Goal: Information Seeking & Learning: Find specific page/section

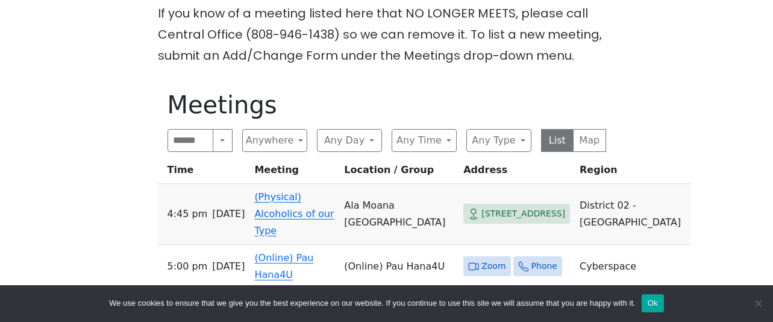
scroll to position [361, 0]
click at [505, 128] on button "Any Type" at bounding box center [498, 139] width 65 height 23
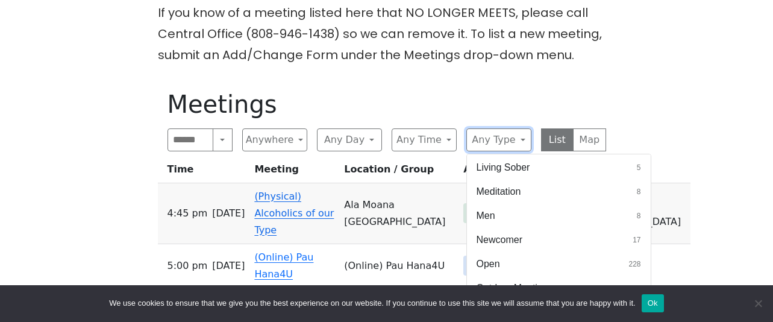
scroll to position [588, 0]
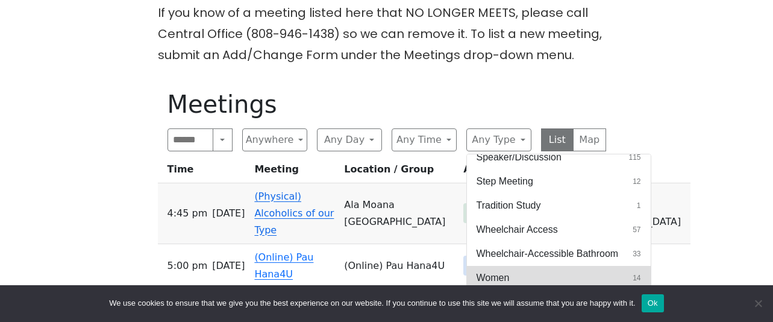
click at [548, 266] on button "Women 14" at bounding box center [559, 278] width 184 height 24
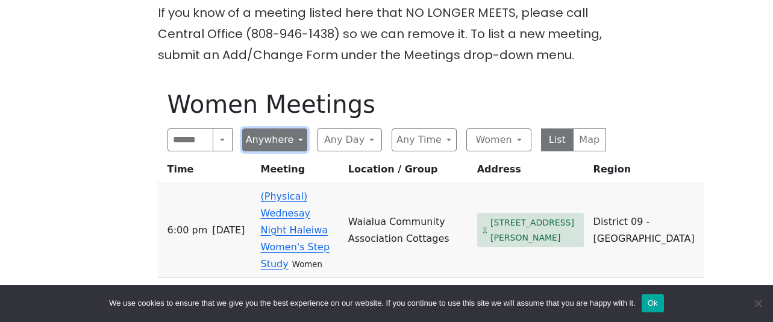
click at [278, 128] on button "Anywhere" at bounding box center [274, 139] width 65 height 23
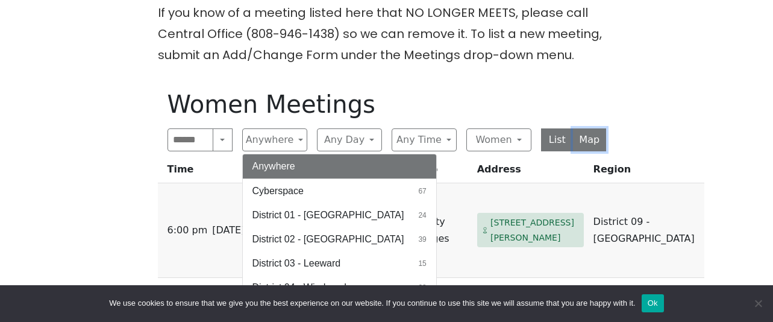
click at [591, 128] on button "Map" at bounding box center [589, 139] width 33 height 23
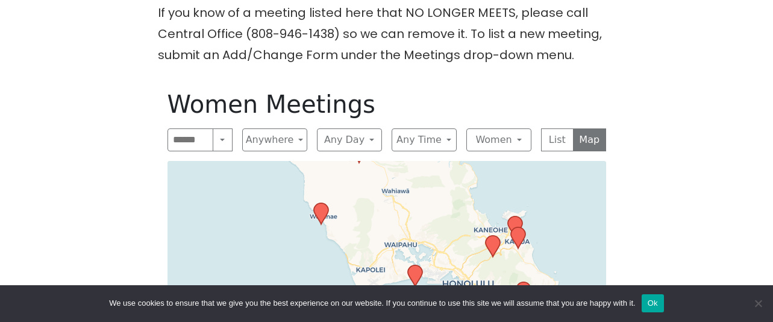
drag, startPoint x: 451, startPoint y: 259, endPoint x: 487, endPoint y: 158, distance: 106.7
click at [487, 161] on div "Leaflet | © OpenStreetMap contributors © CARTO" at bounding box center [386, 311] width 438 height 301
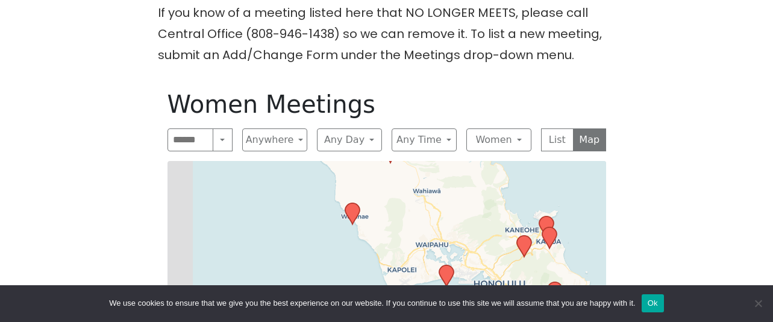
drag, startPoint x: 401, startPoint y: 195, endPoint x: 437, endPoint y: 187, distance: 37.1
click at [437, 187] on div "Leaflet | © OpenStreetMap contributors © CARTO" at bounding box center [386, 311] width 438 height 301
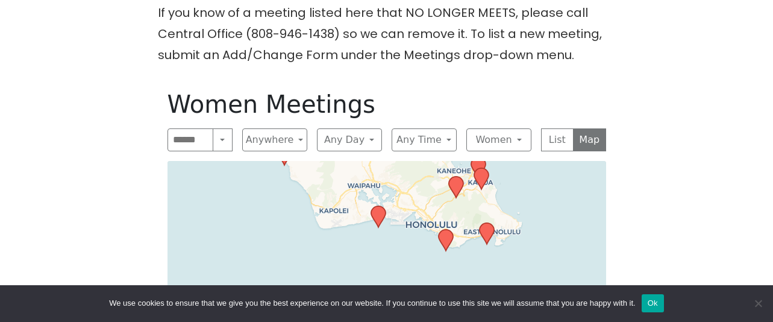
drag, startPoint x: 495, startPoint y: 220, endPoint x: 422, endPoint y: 170, distance: 88.4
click at [422, 170] on div "Leaflet | © OpenStreetMap contributors © CARTO" at bounding box center [386, 311] width 438 height 301
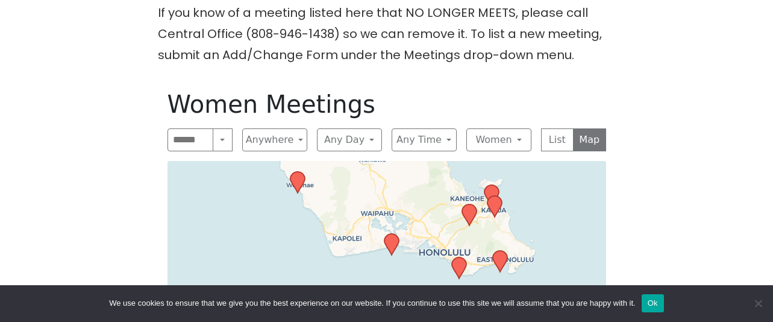
drag, startPoint x: 387, startPoint y: 239, endPoint x: 394, endPoint y: 250, distance: 13.4
click at [394, 250] on div "Leaflet | © OpenStreetMap contributors © CARTO" at bounding box center [386, 311] width 438 height 301
click at [461, 257] on icon at bounding box center [458, 267] width 14 height 21
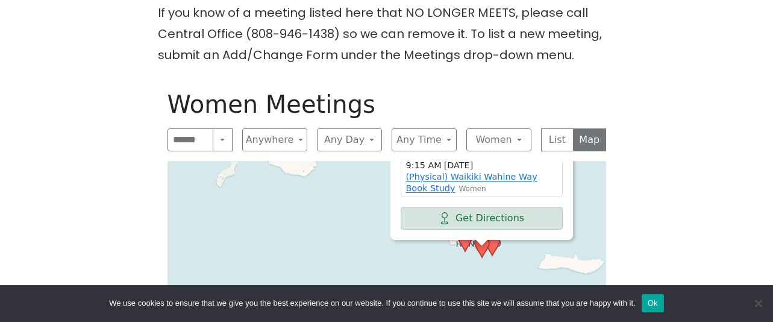
drag, startPoint x: 475, startPoint y: 263, endPoint x: 449, endPoint y: 223, distance: 47.4
click at [415, 221] on div "[GEOGRAPHIC_DATA] - [GEOGRAPHIC_DATA] #1 [STREET_ADDRESS] 9:15 AM [DATE] (Physi…" at bounding box center [386, 311] width 438 height 301
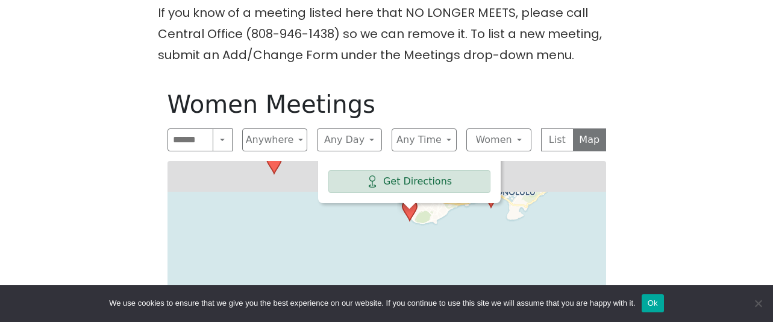
drag, startPoint x: 484, startPoint y: 180, endPoint x: 466, endPoint y: 279, distance: 101.1
click at [466, 284] on body "Skip to content Alcoholics Anonymous on [GEOGRAPHIC_DATA] The [GEOGRAPHIC_DATA]…" at bounding box center [386, 235] width 773 height 1192
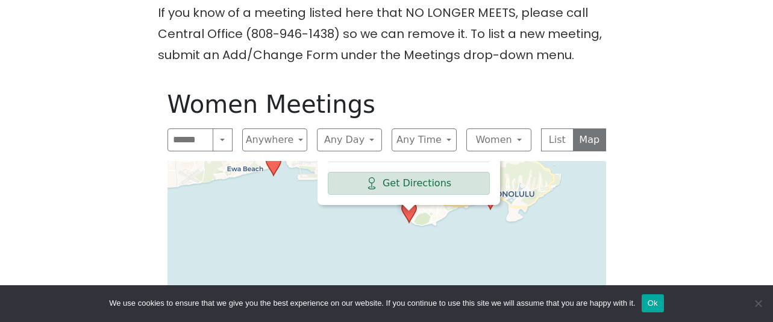
click at [456, 219] on div "[GEOGRAPHIC_DATA] - [GEOGRAPHIC_DATA] #1 [STREET_ADDRESS] 9:15 AM [DATE] (Physi…" at bounding box center [386, 311] width 438 height 301
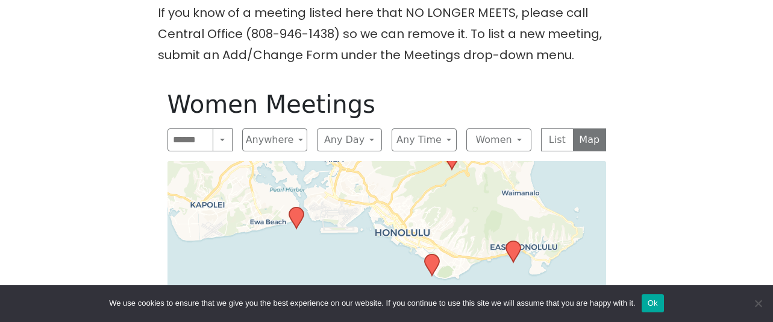
drag, startPoint x: 464, startPoint y: 204, endPoint x: 487, endPoint y: 257, distance: 57.7
click at [487, 257] on div "Leaflet | © OpenStreetMap contributors © CARTO" at bounding box center [386, 311] width 438 height 301
click at [514, 241] on icon at bounding box center [512, 251] width 14 height 21
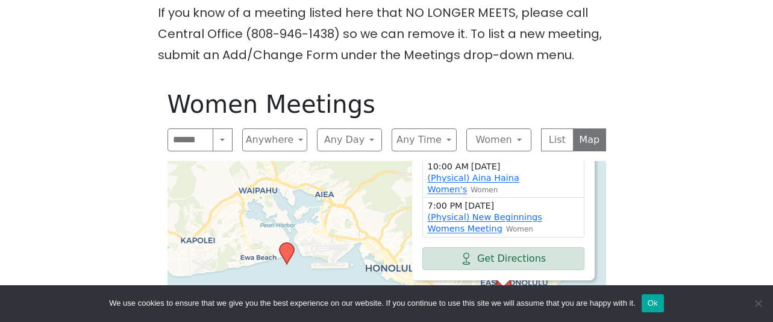
drag, startPoint x: 391, startPoint y: 229, endPoint x: 381, endPoint y: 167, distance: 63.6
click at [382, 166] on div "[DEMOGRAPHIC_DATA] [STREET_ADDRESS] 10:00 AM [DATE] (Physical) Aina Haina Women…" at bounding box center [386, 311] width 438 height 301
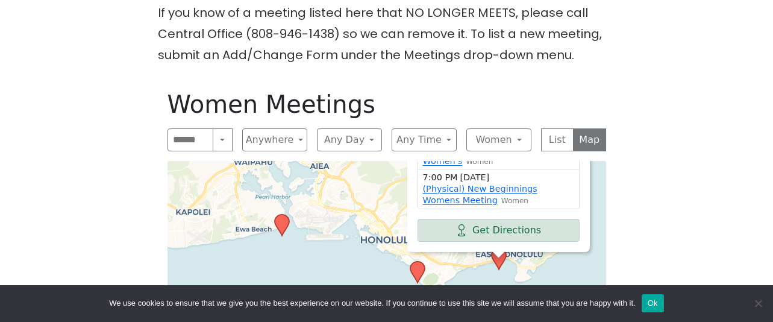
click at [352, 240] on div "[DEMOGRAPHIC_DATA] [STREET_ADDRESS] 10:00 AM [DATE] (Physical) Aina Haina Women…" at bounding box center [386, 311] width 438 height 301
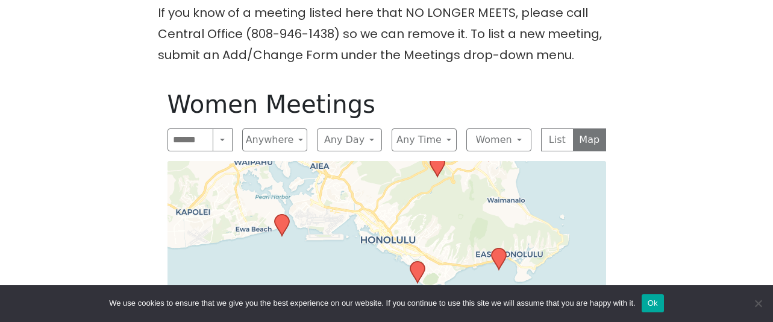
click at [422, 261] on icon at bounding box center [417, 271] width 14 height 21
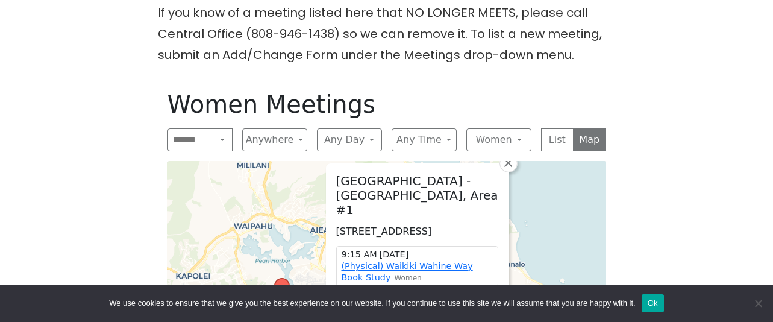
click at [329, 218] on div "[GEOGRAPHIC_DATA] - [GEOGRAPHIC_DATA] #1 [STREET_ADDRESS] 9:15 AM [DATE] (Physi…" at bounding box center [416, 246] width 181 height 164
click at [310, 219] on div "[GEOGRAPHIC_DATA] - [GEOGRAPHIC_DATA] #1 [STREET_ADDRESS] 9:15 AM [DATE] (Physi…" at bounding box center [386, 311] width 438 height 301
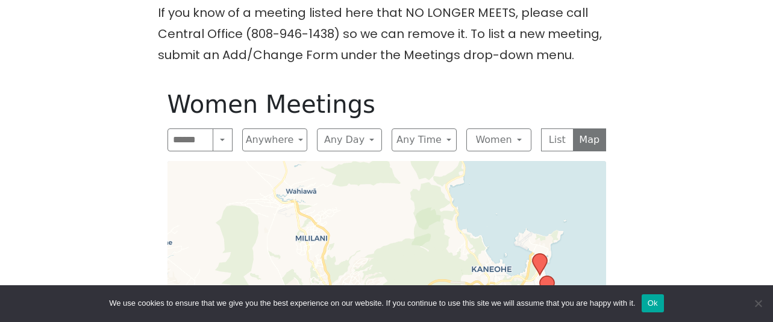
drag, startPoint x: 291, startPoint y: 193, endPoint x: 350, endPoint y: 266, distance: 93.8
click at [350, 266] on div "Leaflet | © OpenStreetMap contributors © CARTO" at bounding box center [386, 311] width 438 height 301
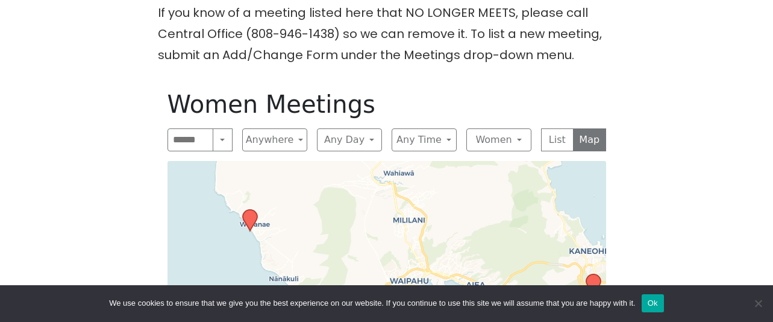
drag, startPoint x: 380, startPoint y: 235, endPoint x: 478, endPoint y: 212, distance: 100.3
click at [478, 212] on div "Leaflet | © OpenStreetMap contributors © CARTO" at bounding box center [386, 311] width 438 height 301
click at [525, 128] on button "Women" at bounding box center [498, 139] width 65 height 23
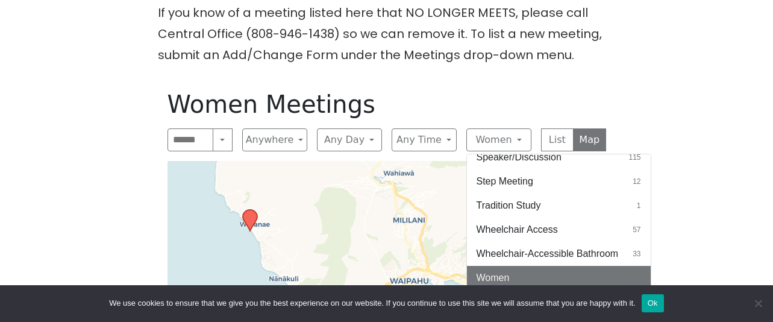
click at [253, 210] on icon at bounding box center [249, 220] width 14 height 21
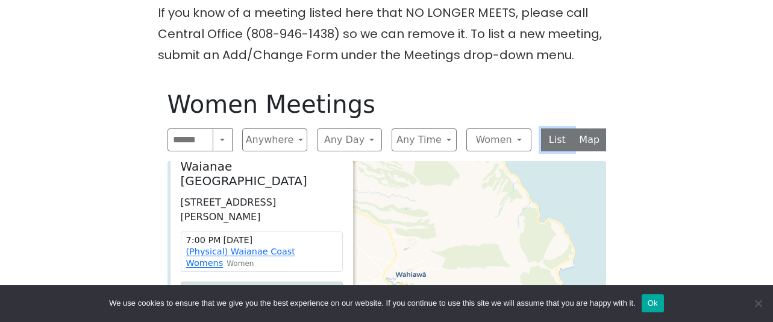
click at [552, 128] on button "List" at bounding box center [557, 139] width 33 height 23
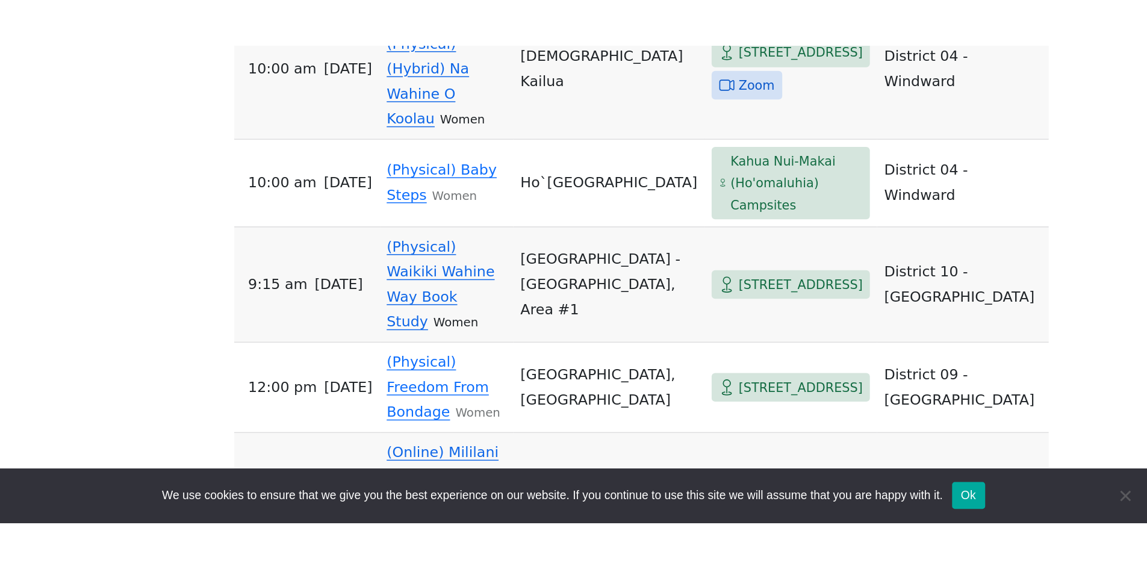
scroll to position [1024, 0]
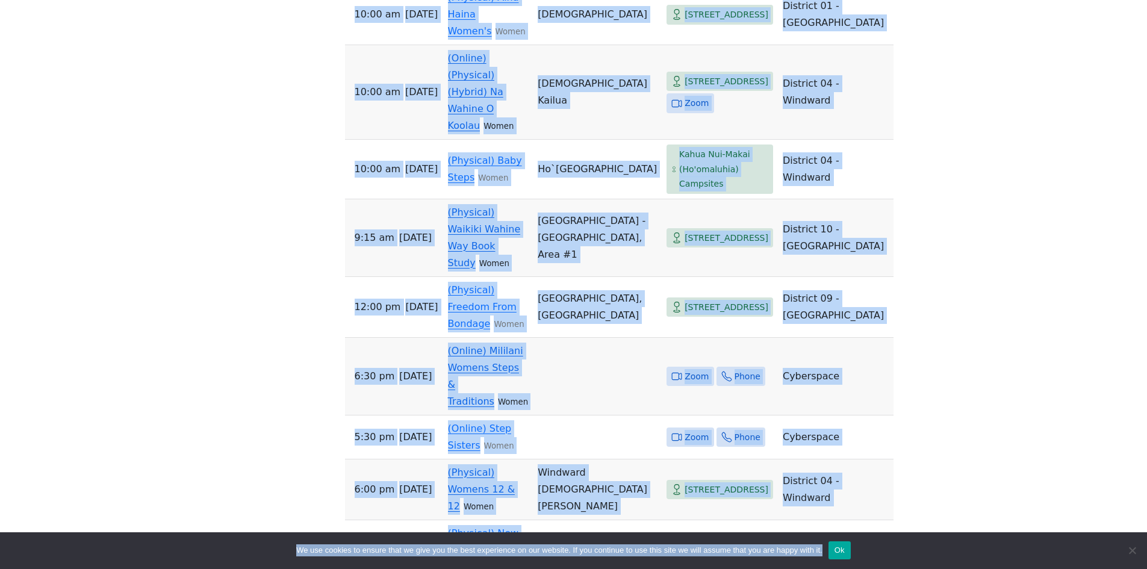
scroll to position [1092, 0]
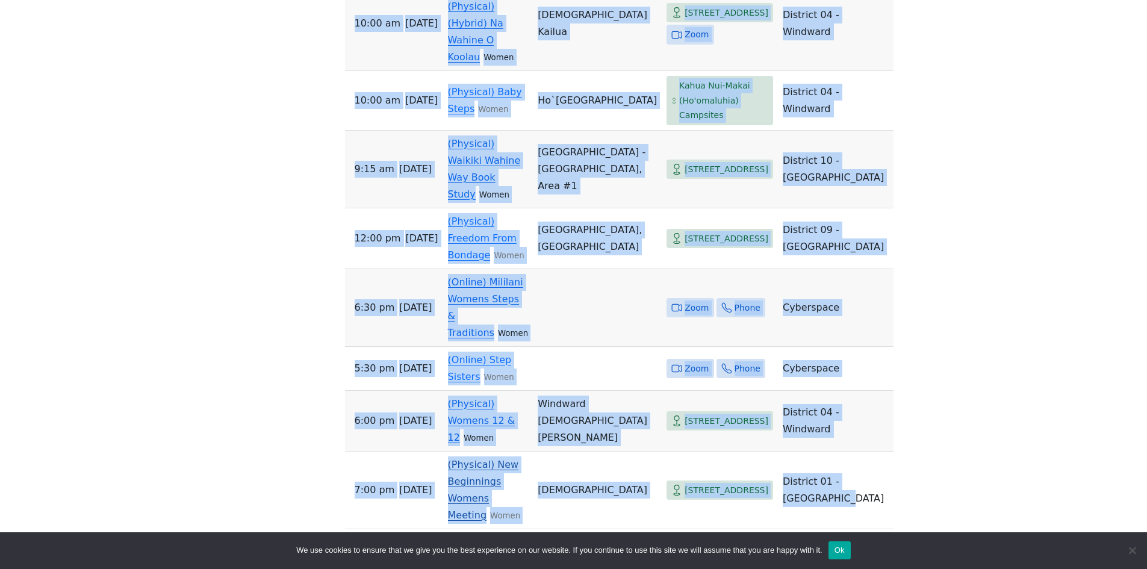
drag, startPoint x: 346, startPoint y: 30, endPoint x: 763, endPoint y: 370, distance: 538.0
copy div "Women Meetings Search Near Location Near Me Anywhere Anywhere Cyberspace 67 Dis…"
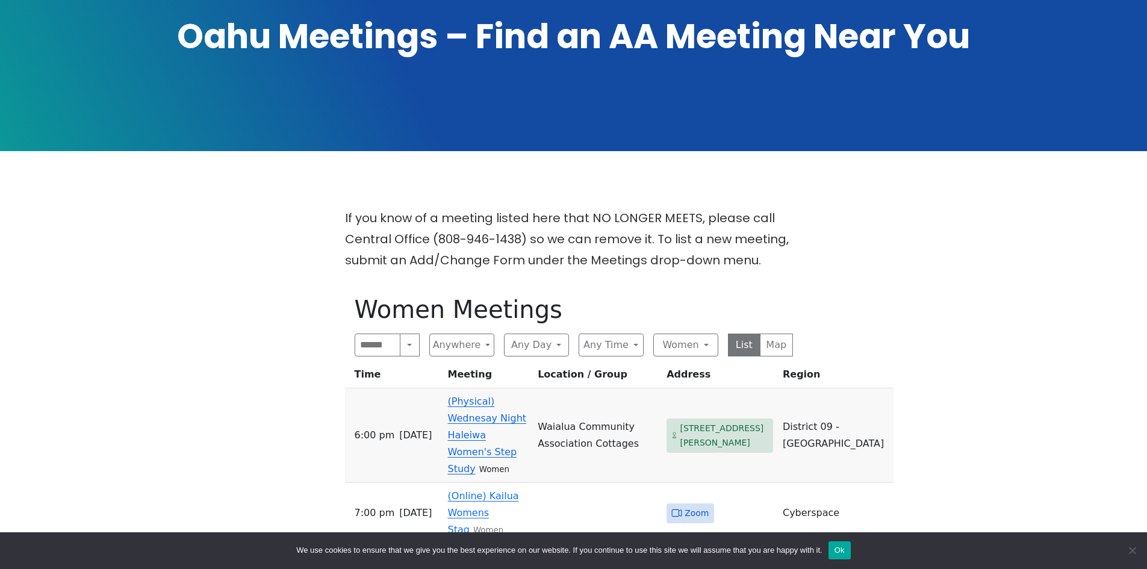
scroll to position [249, 0]
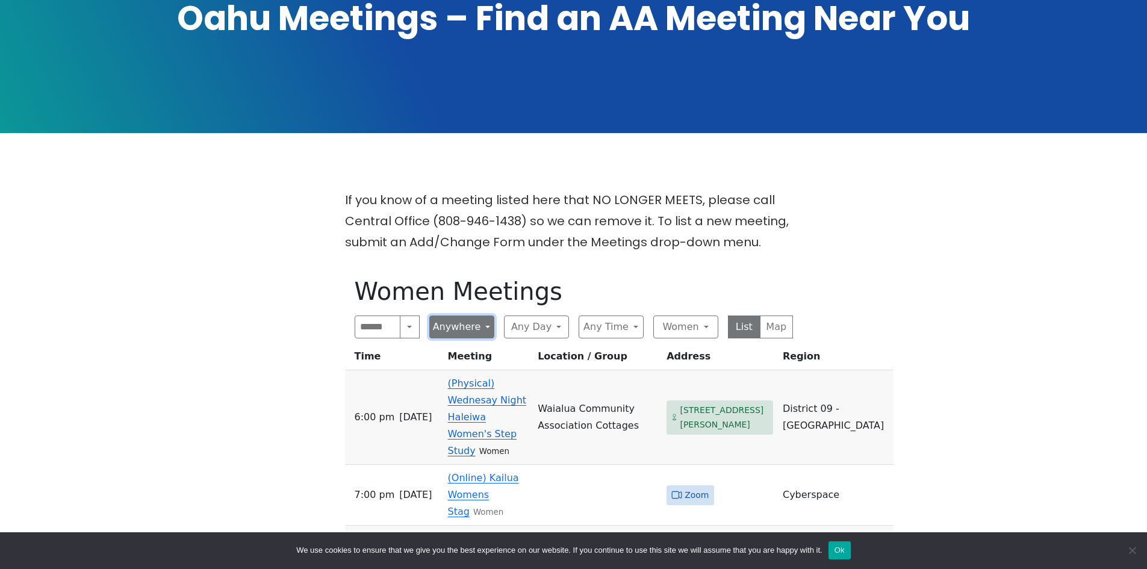
click at [487, 316] on button "Anywhere" at bounding box center [461, 327] width 65 height 23
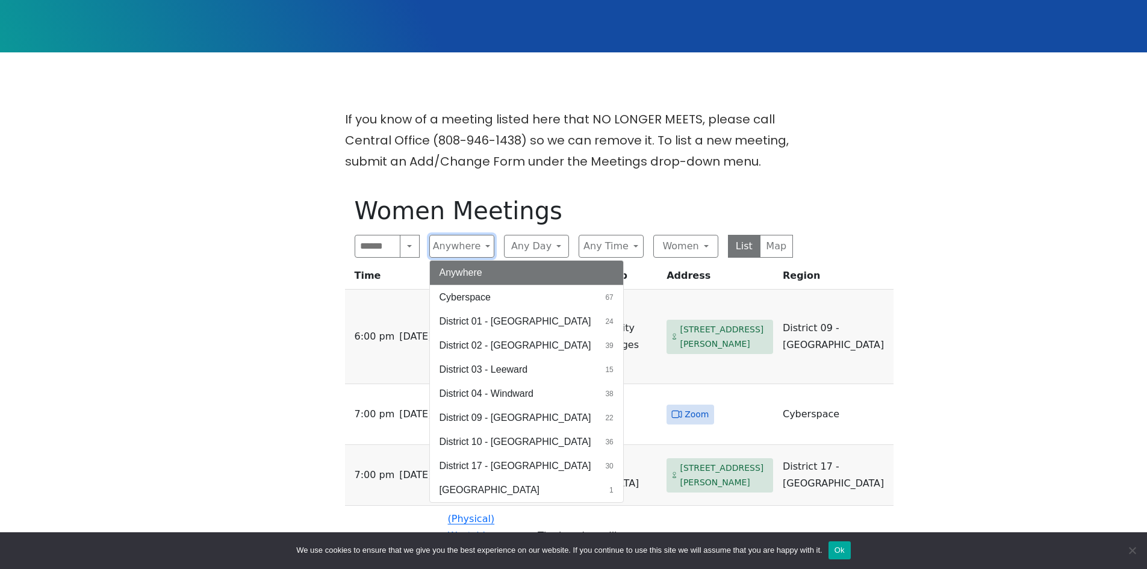
scroll to position [490, 0]
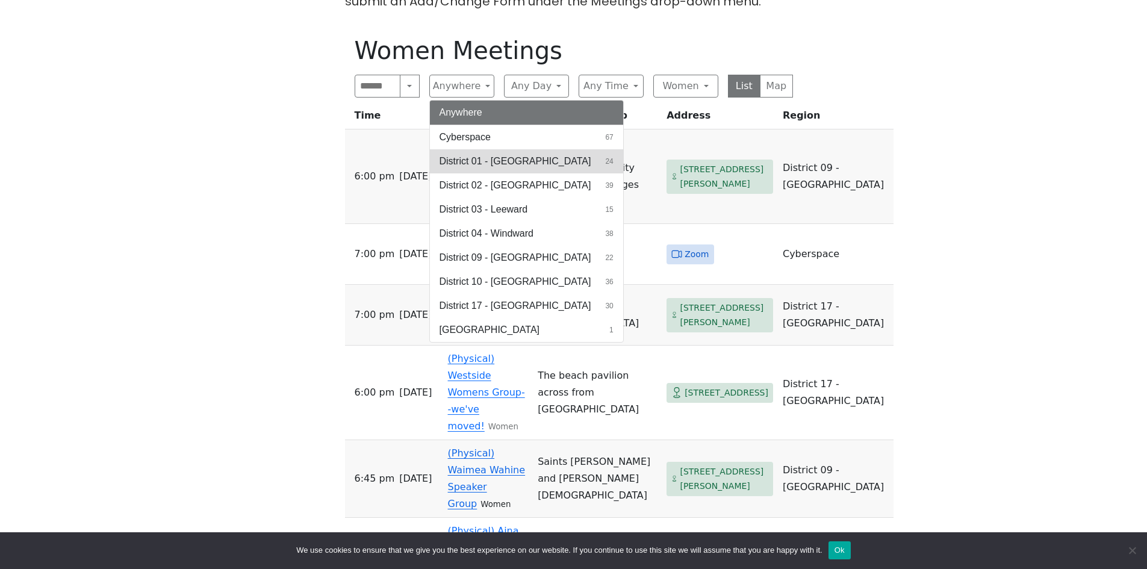
click at [534, 154] on span "District 01 - [GEOGRAPHIC_DATA]" at bounding box center [516, 161] width 152 height 14
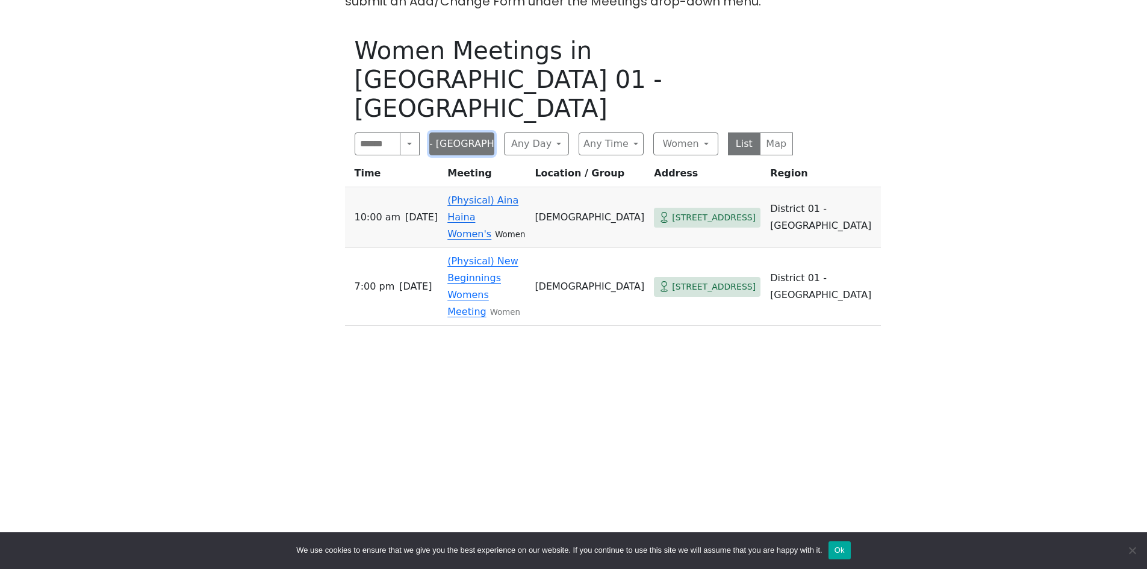
click at [466, 132] on button "District 01 - [GEOGRAPHIC_DATA]" at bounding box center [461, 143] width 65 height 23
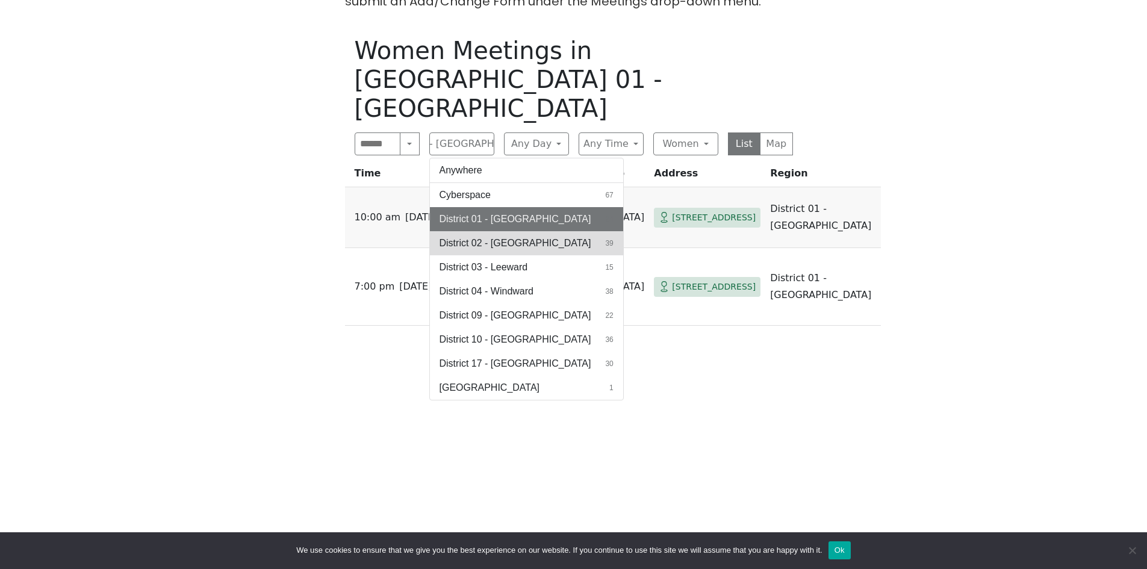
click at [476, 236] on span "District 02 - [GEOGRAPHIC_DATA]" at bounding box center [516, 243] width 152 height 14
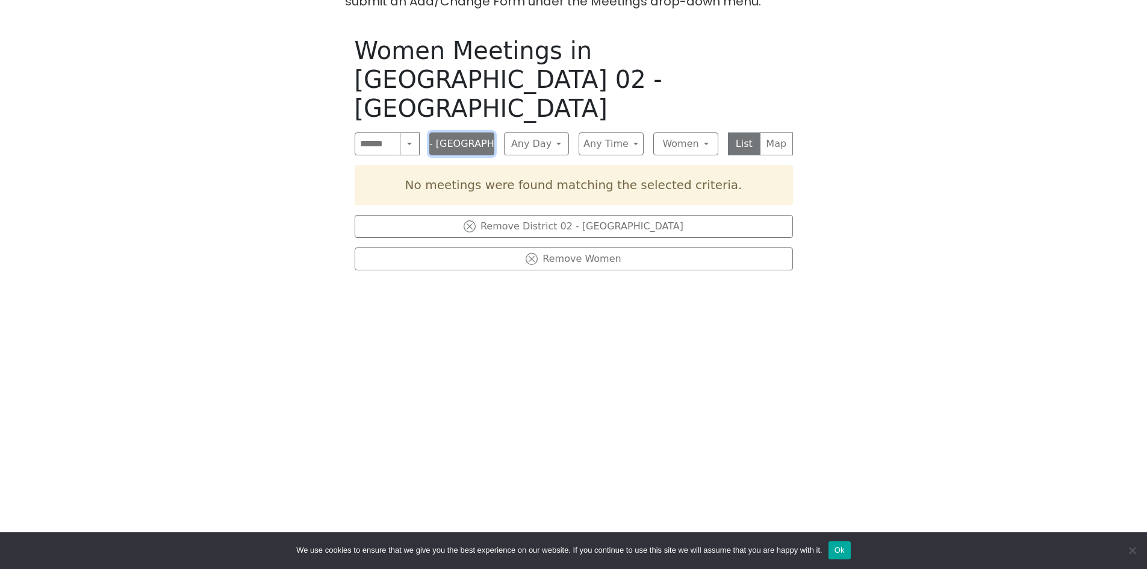
click at [475, 132] on button "District 02 - [GEOGRAPHIC_DATA]" at bounding box center [461, 143] width 65 height 23
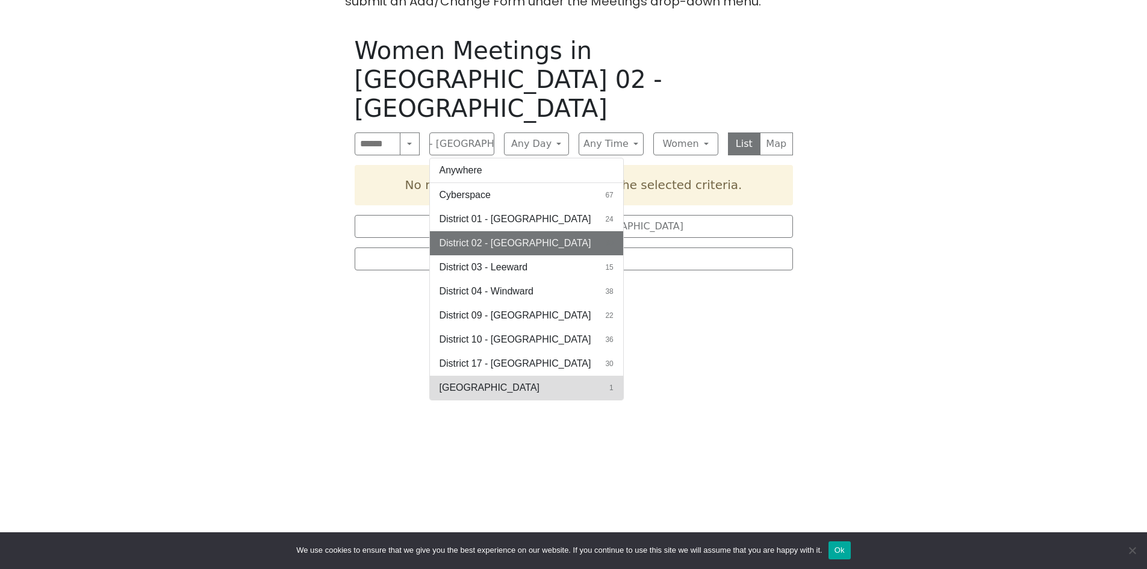
click at [479, 321] on button "[GEOGRAPHIC_DATA] 1" at bounding box center [526, 388] width 193 height 24
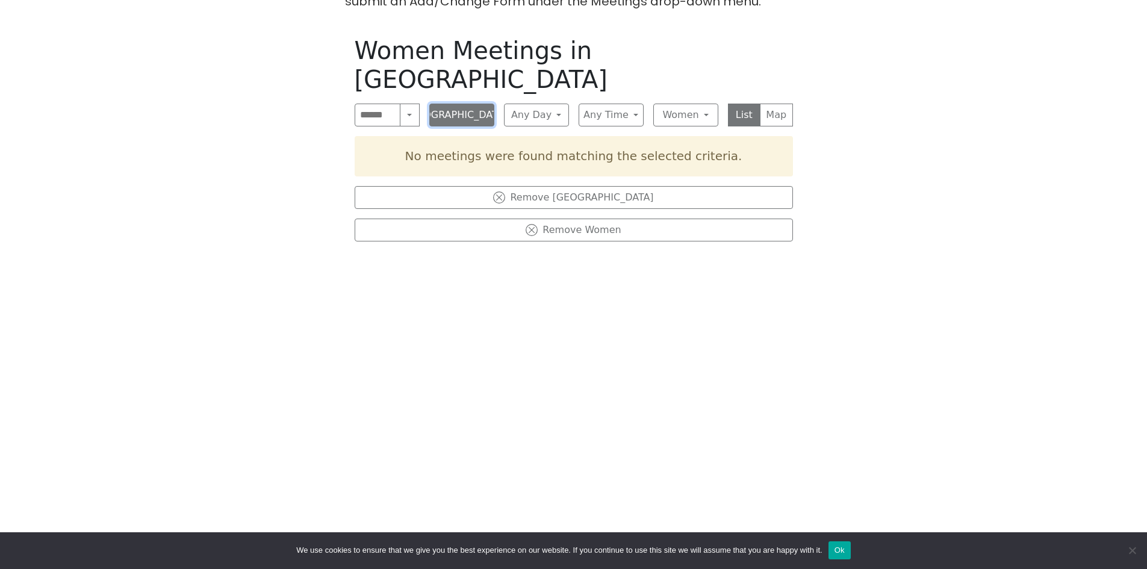
click at [466, 104] on button "[GEOGRAPHIC_DATA]" at bounding box center [461, 115] width 65 height 23
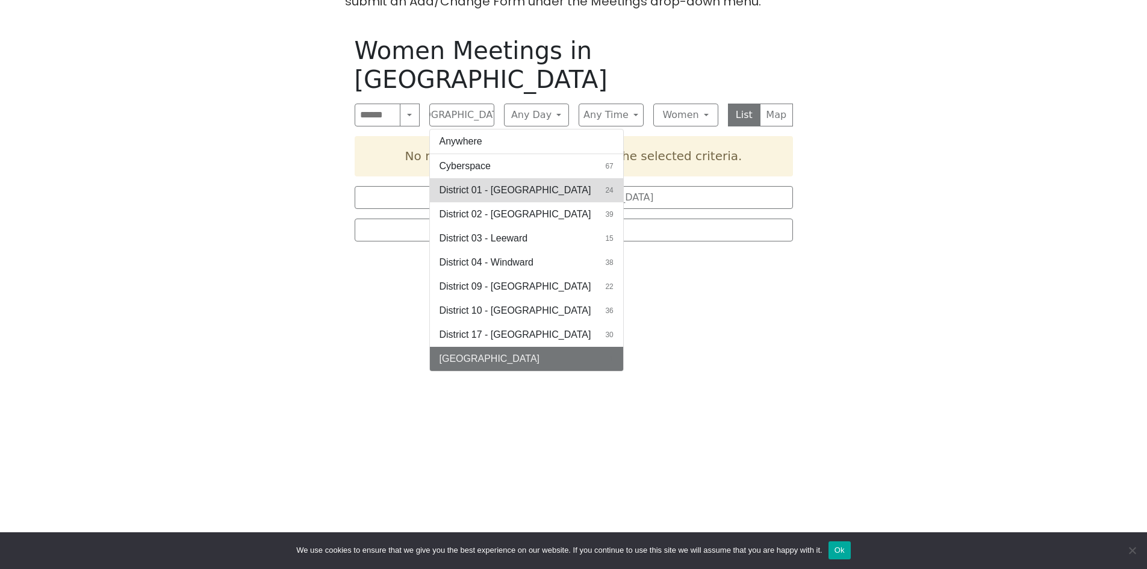
click at [534, 183] on span "District 01 - [GEOGRAPHIC_DATA]" at bounding box center [516, 190] width 152 height 14
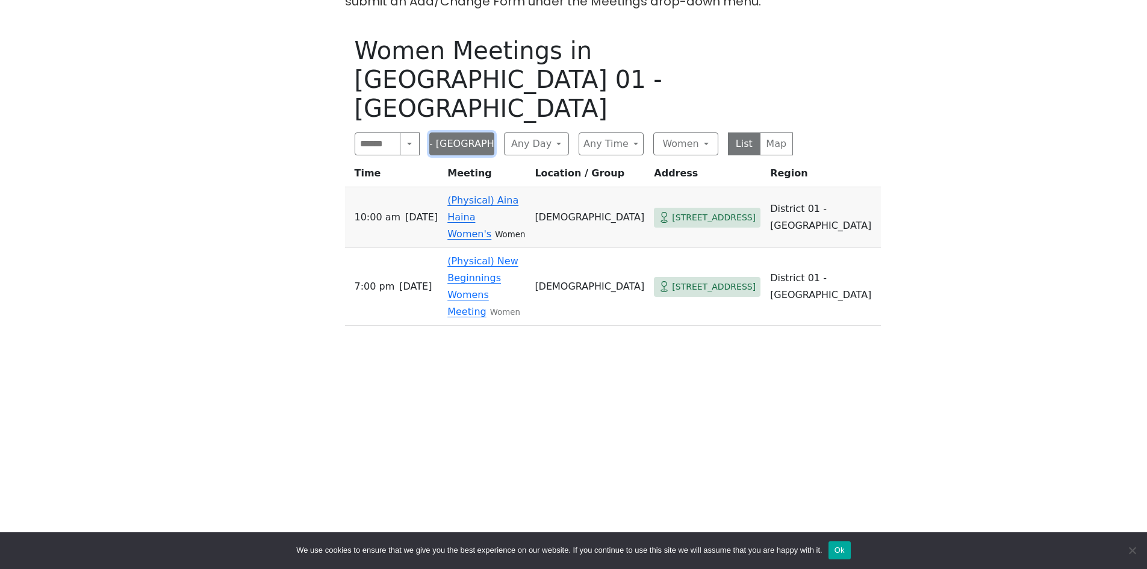
click at [478, 132] on button "District 01 - [GEOGRAPHIC_DATA]" at bounding box center [461, 143] width 65 height 23
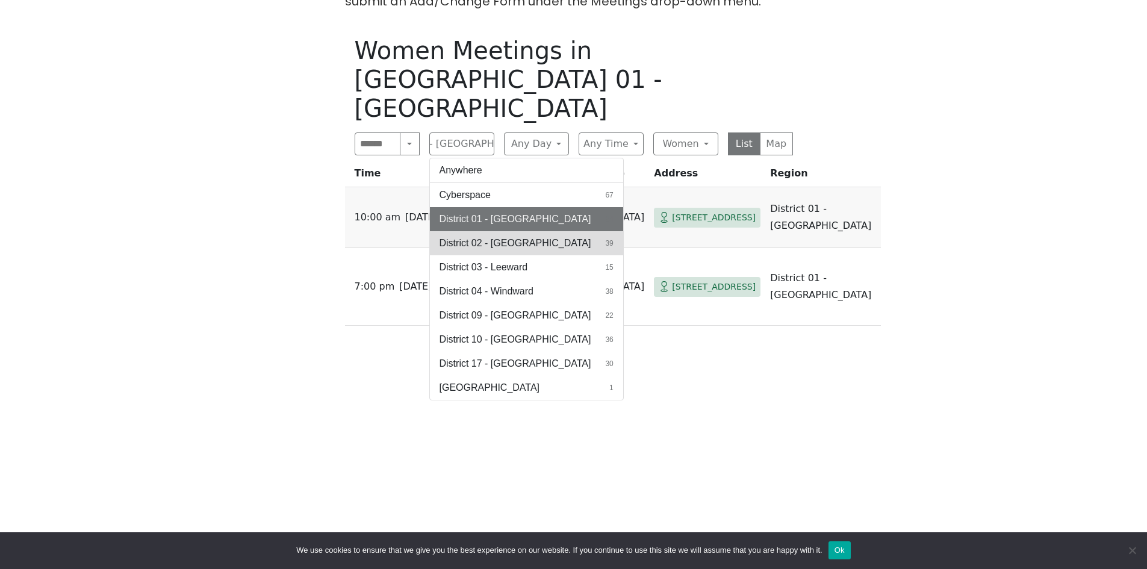
click at [531, 231] on button "District 02 - [GEOGRAPHIC_DATA] 39" at bounding box center [526, 243] width 193 height 24
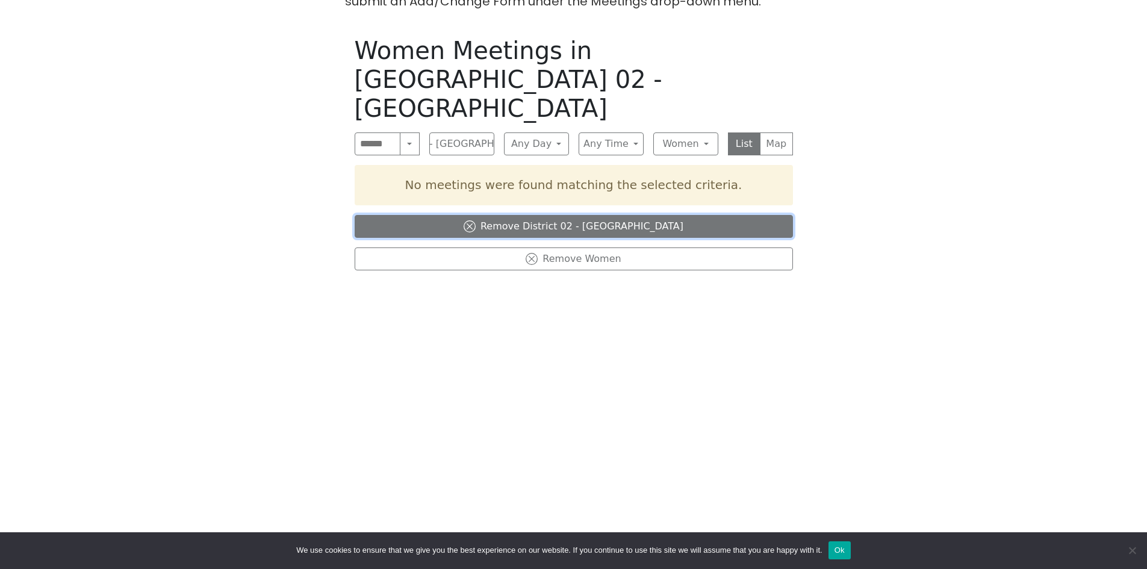
click at [476, 220] on icon at bounding box center [470, 226] width 12 height 12
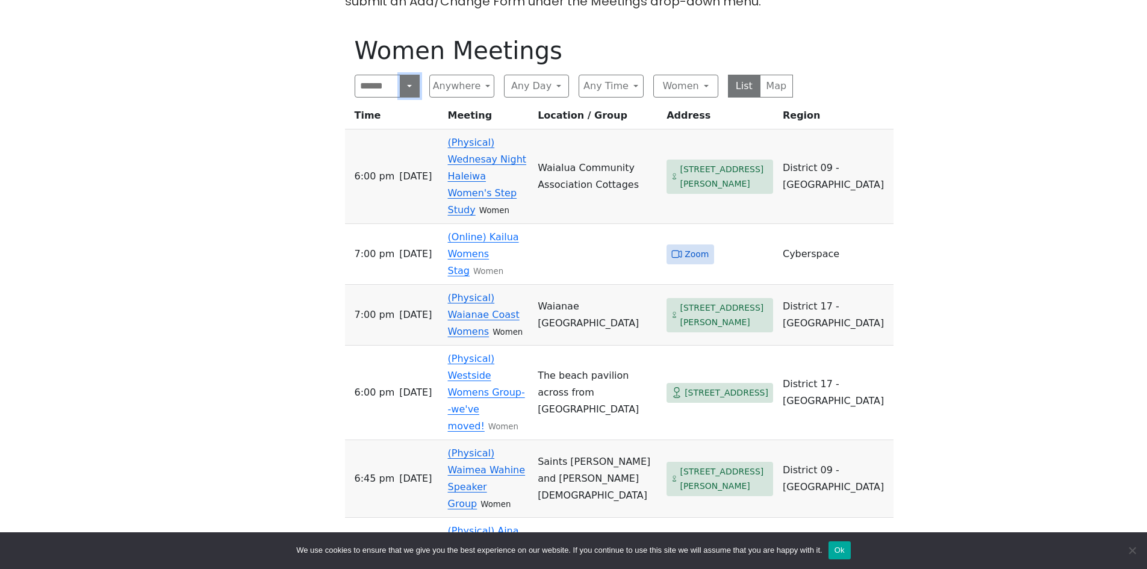
click at [410, 75] on button "Search" at bounding box center [409, 86] width 19 height 23
click at [619, 75] on button "Any Time" at bounding box center [611, 86] width 65 height 23
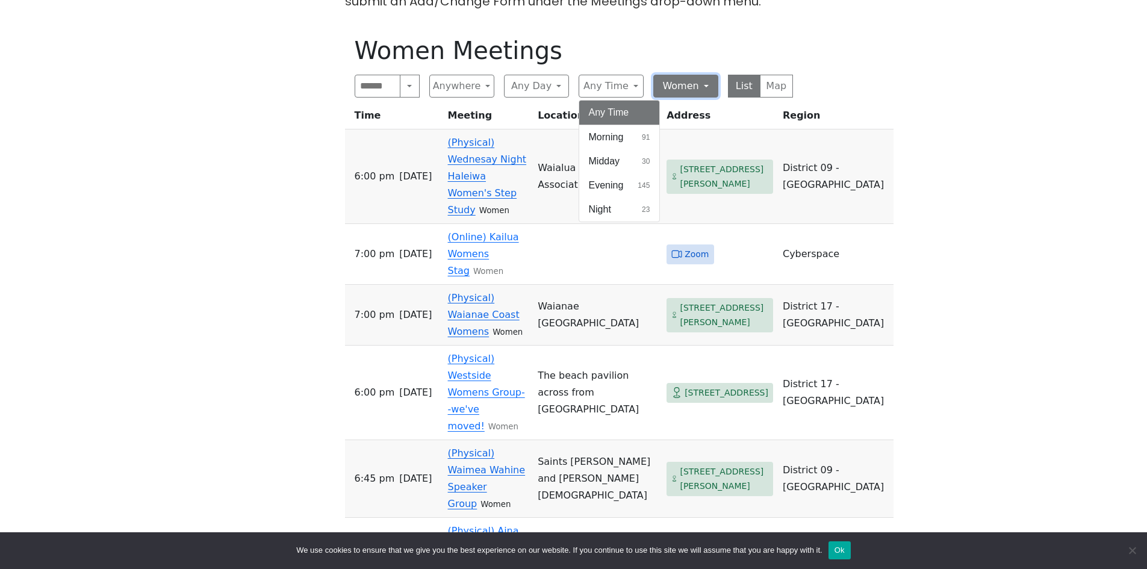
click at [693, 75] on button "Women" at bounding box center [685, 86] width 65 height 23
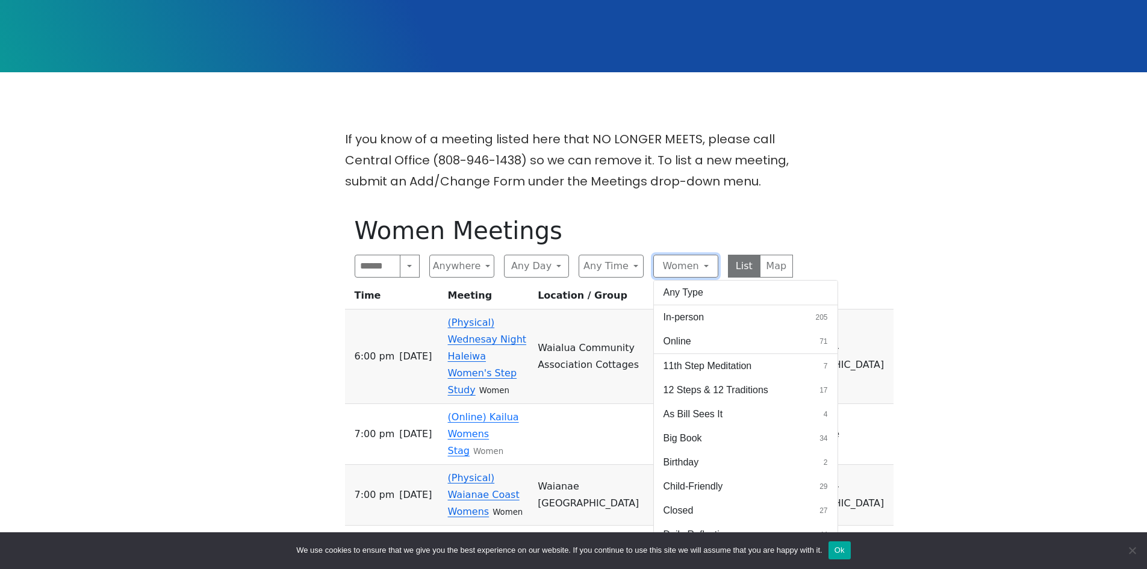
scroll to position [309, 0]
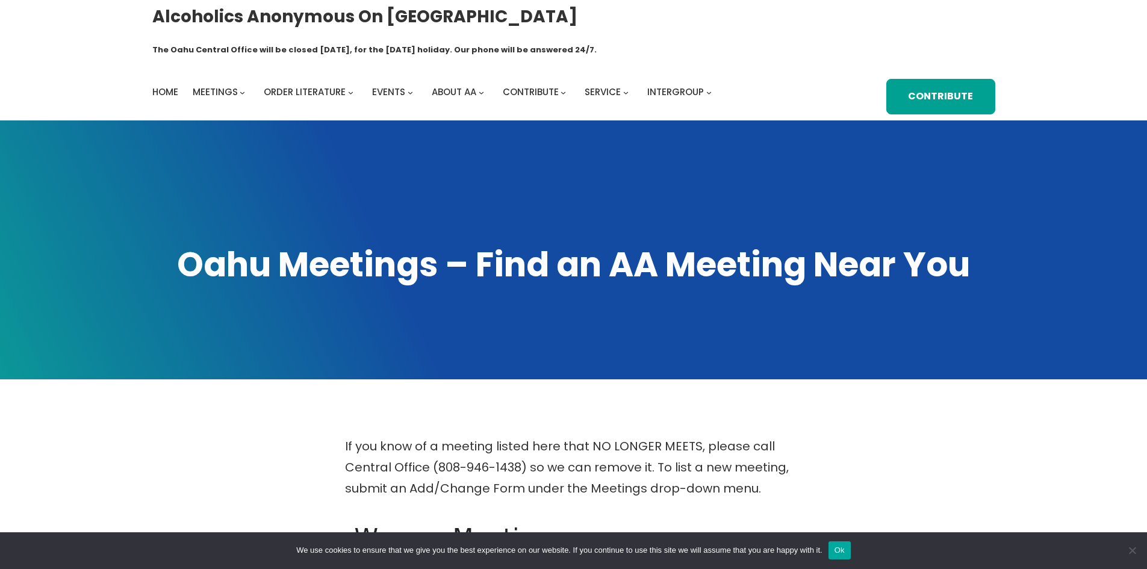
scroll to position [0, 0]
